Goal: Find contact information: Find contact information

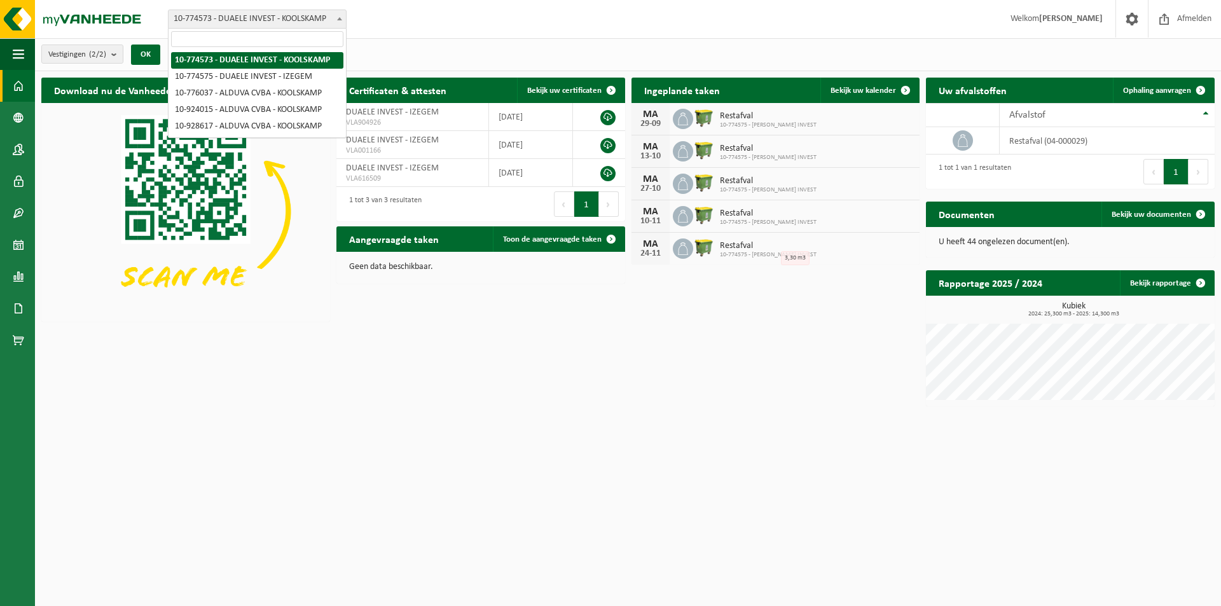
drag, startPoint x: 172, startPoint y: 20, endPoint x: 222, endPoint y: 37, distance: 52.5
click at [205, 22] on span "10-774573 - DUAELE INVEST - KOOLSKAMP" at bounding box center [257, 19] width 177 height 18
drag, startPoint x: 333, startPoint y: 60, endPoint x: 293, endPoint y: 62, distance: 40.1
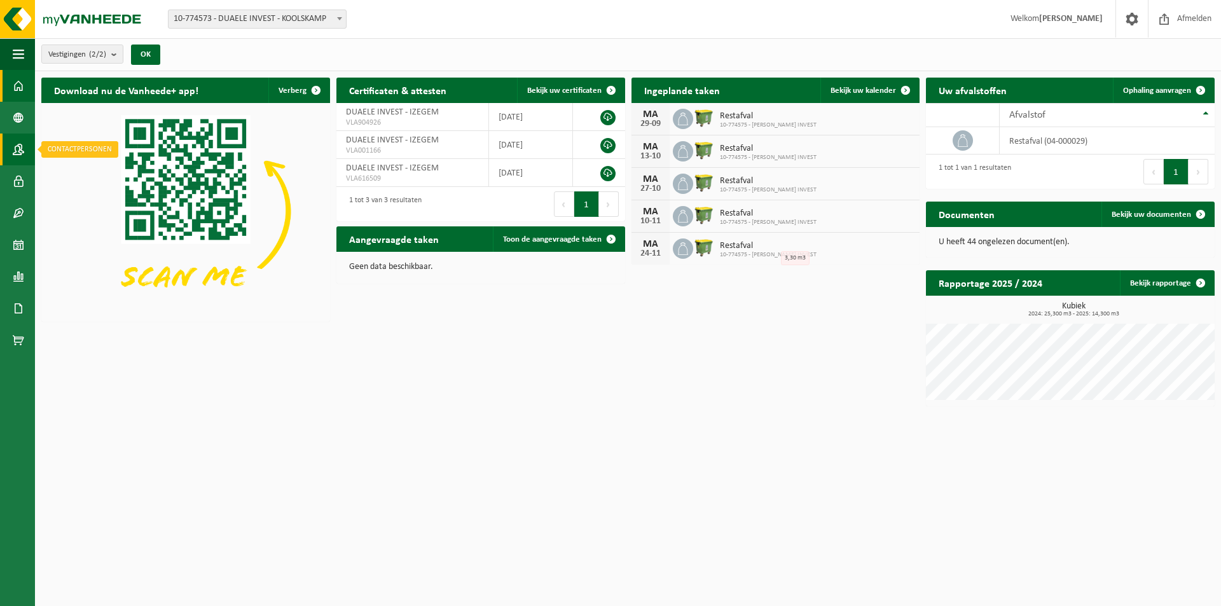
click at [10, 151] on link "Contactpersonen" at bounding box center [17, 150] width 35 height 32
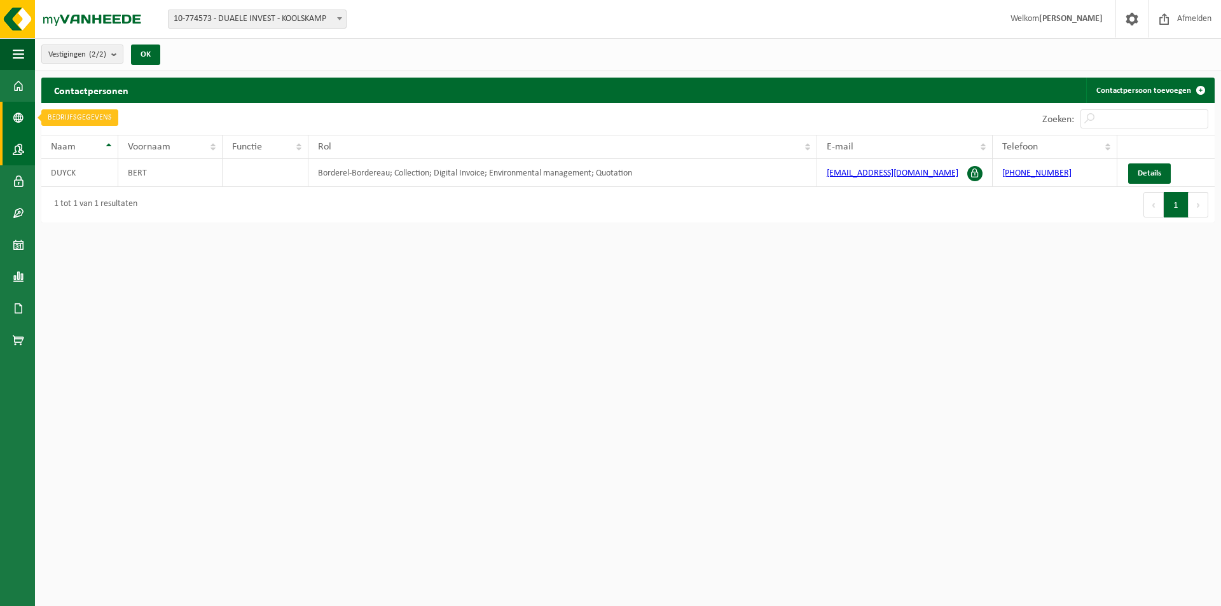
click at [17, 106] on span at bounding box center [18, 118] width 11 height 32
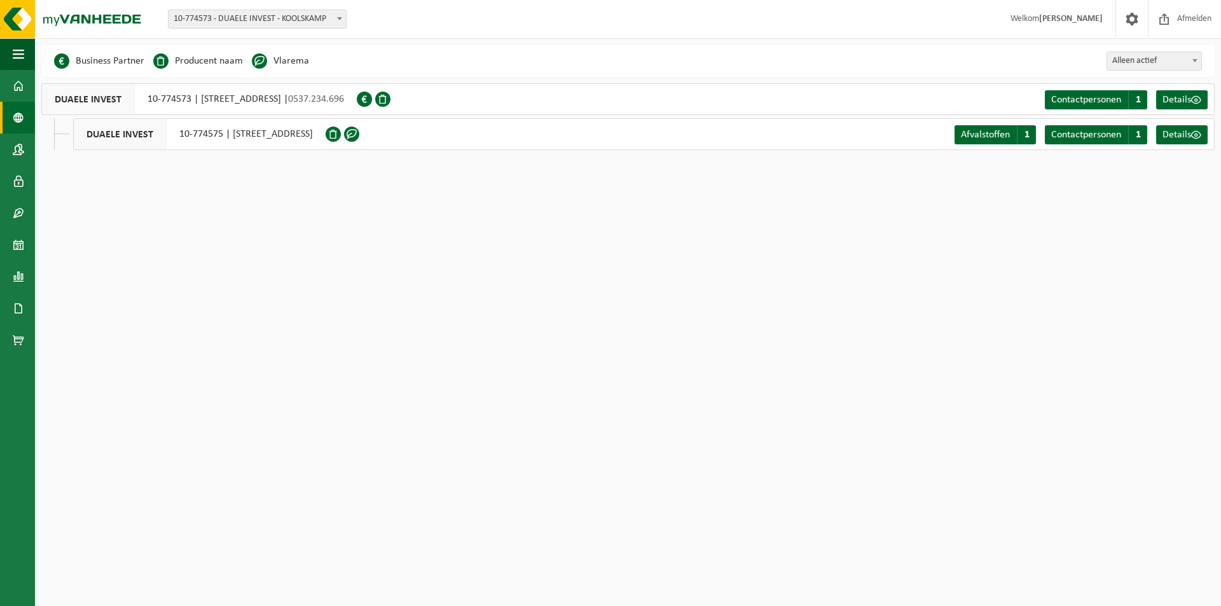
drag, startPoint x: 88, startPoint y: 134, endPoint x: 363, endPoint y: 132, distance: 274.8
click at [326, 132] on div "DUAELE INVEST 10-774575 | REPERSTRAAT 57, 8870 IZEGEM" at bounding box center [199, 134] width 253 height 32
copy div "DUAELE INVEST 10-774575 | REPERSTRAAT 57, 8870 IZEGEM"
